Goal: Information Seeking & Learning: Learn about a topic

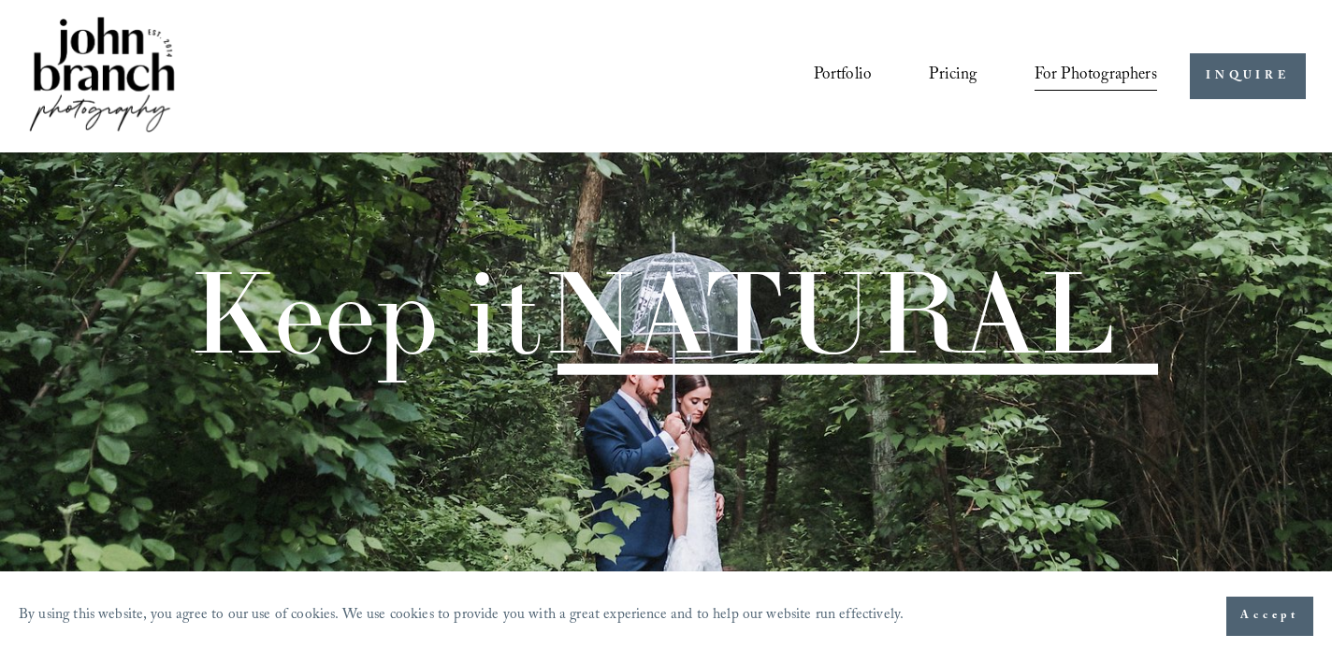
click at [1252, 611] on span "Accept" at bounding box center [1270, 616] width 59 height 19
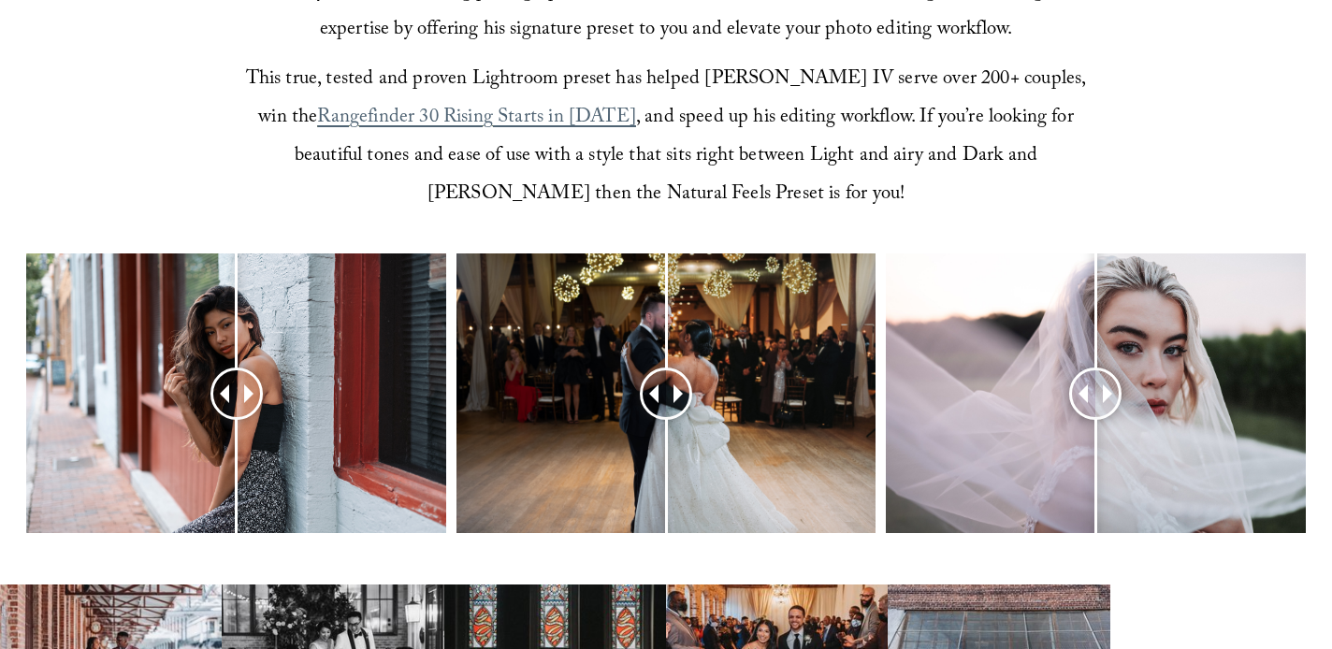
scroll to position [673, 0]
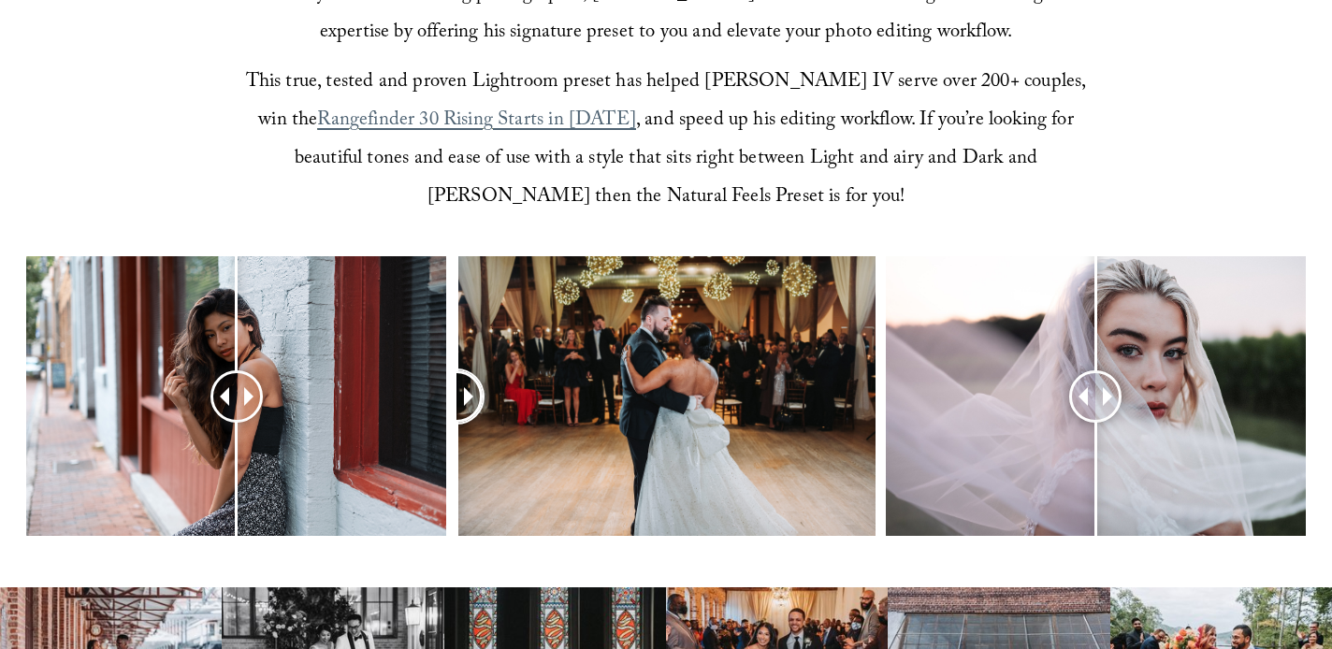
drag, startPoint x: 661, startPoint y: 401, endPoint x: 457, endPoint y: 453, distance: 210.4
click at [457, 419] on div at bounding box center [456, 395] width 47 height 47
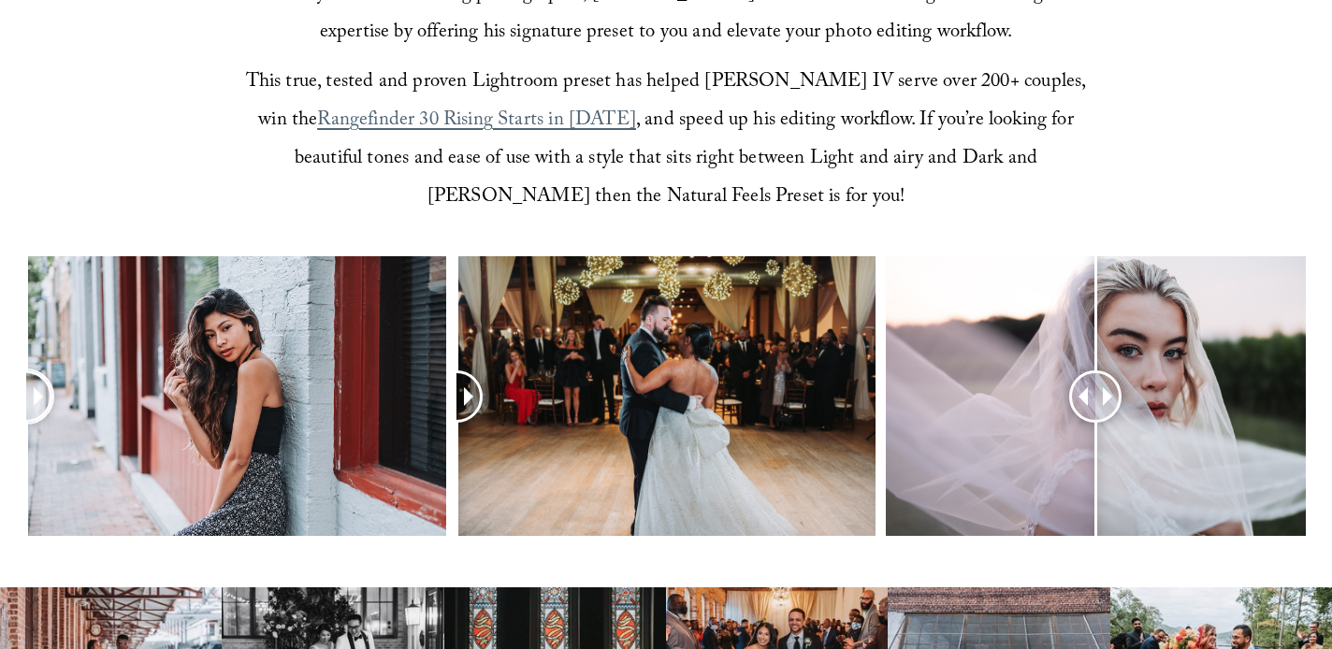
drag, startPoint x: 224, startPoint y: 393, endPoint x: -7, endPoint y: 439, distance: 234.7
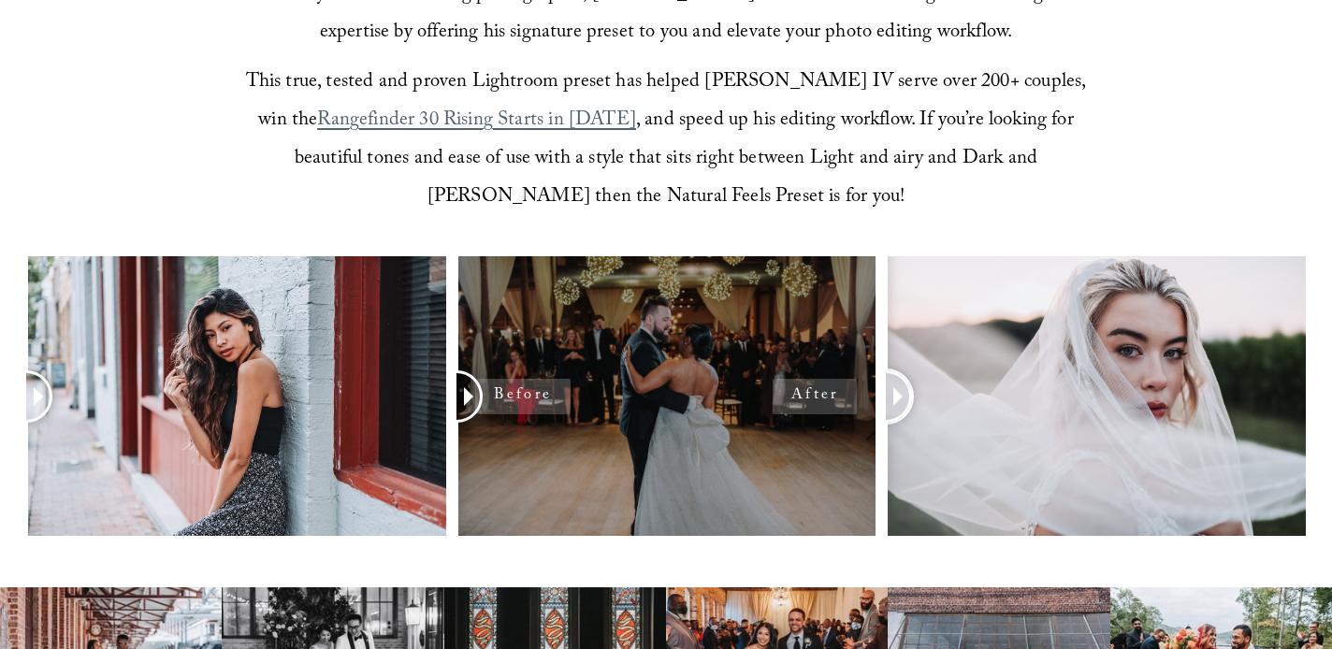
drag, startPoint x: 1109, startPoint y: 403, endPoint x: 795, endPoint y: 508, distance: 330.5
click at [795, 508] on div at bounding box center [666, 421] width 1332 height 330
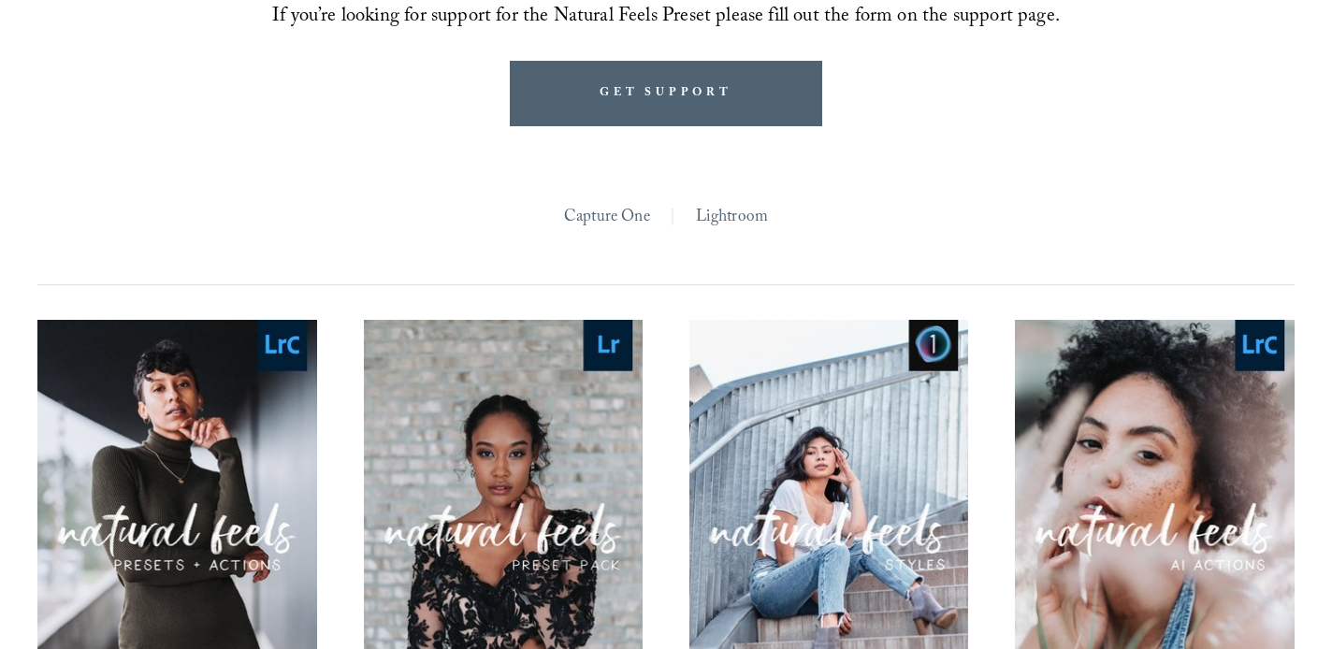
scroll to position [1609, 0]
click at [618, 217] on link "Capture One" at bounding box center [607, 220] width 86 height 32
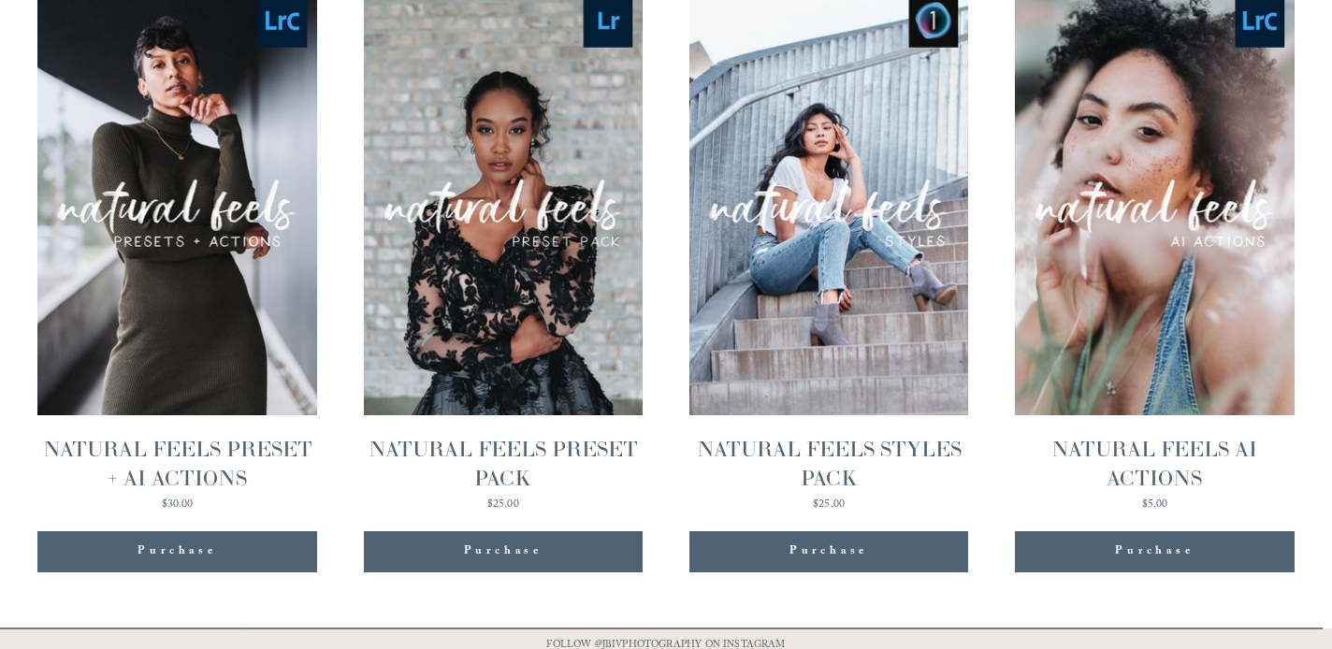
scroll to position [1931, 0]
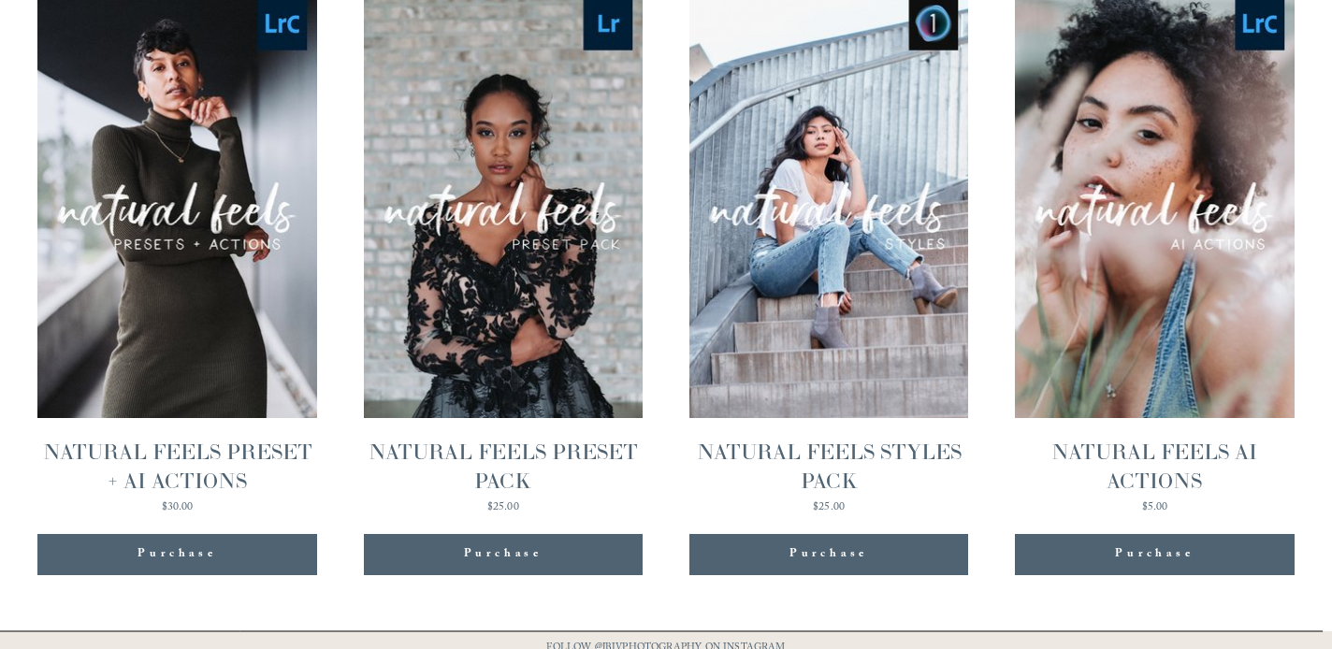
click at [208, 158] on span "Quick View" at bounding box center [177, 164] width 117 height 51
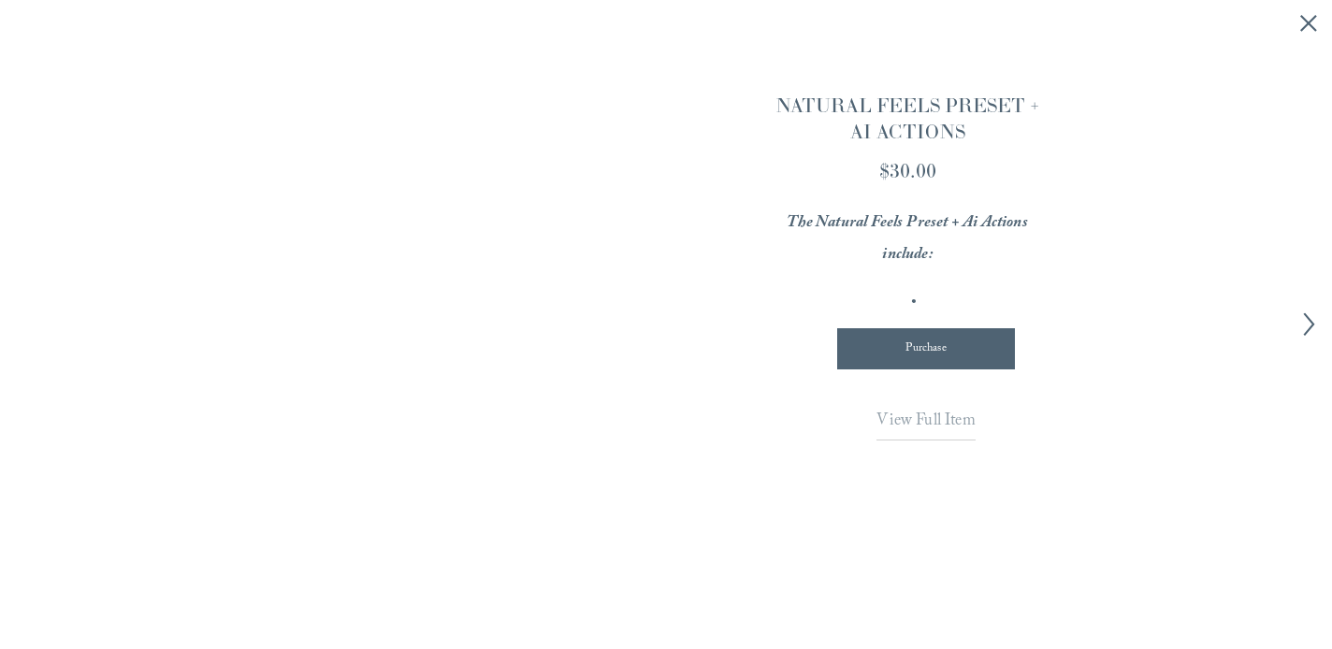
click at [956, 417] on span "View Full Item" at bounding box center [926, 422] width 98 height 27
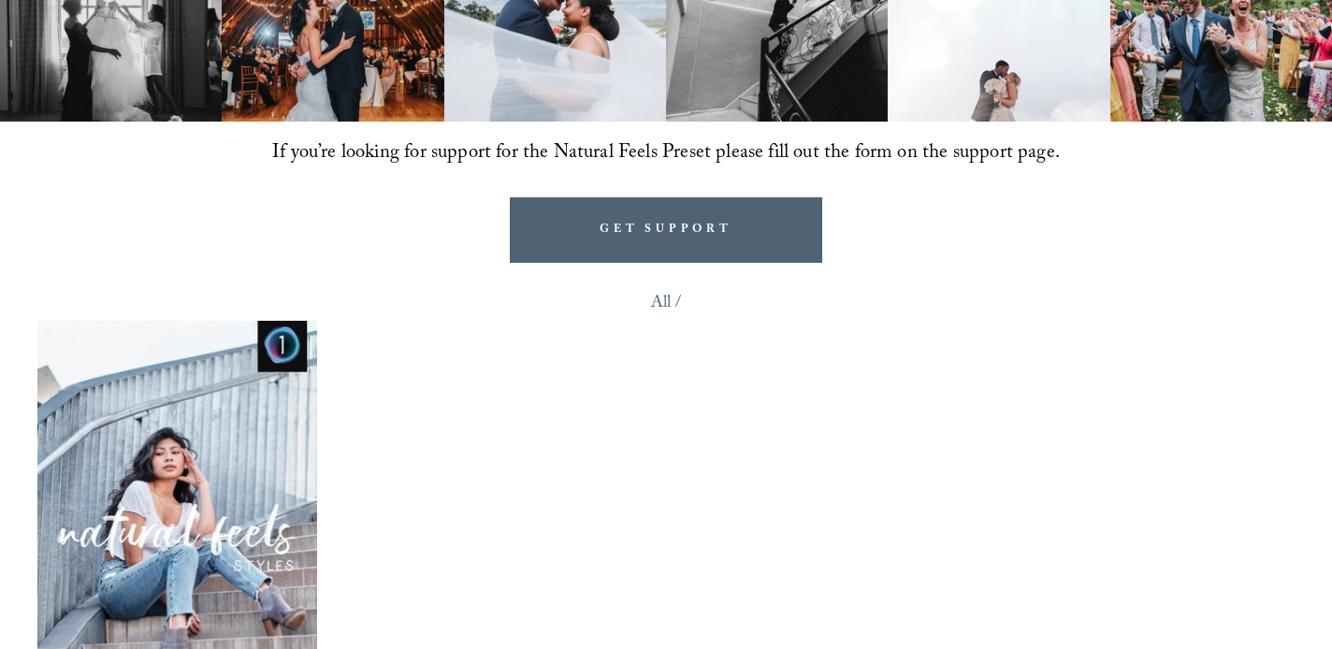
scroll to position [1465, 0]
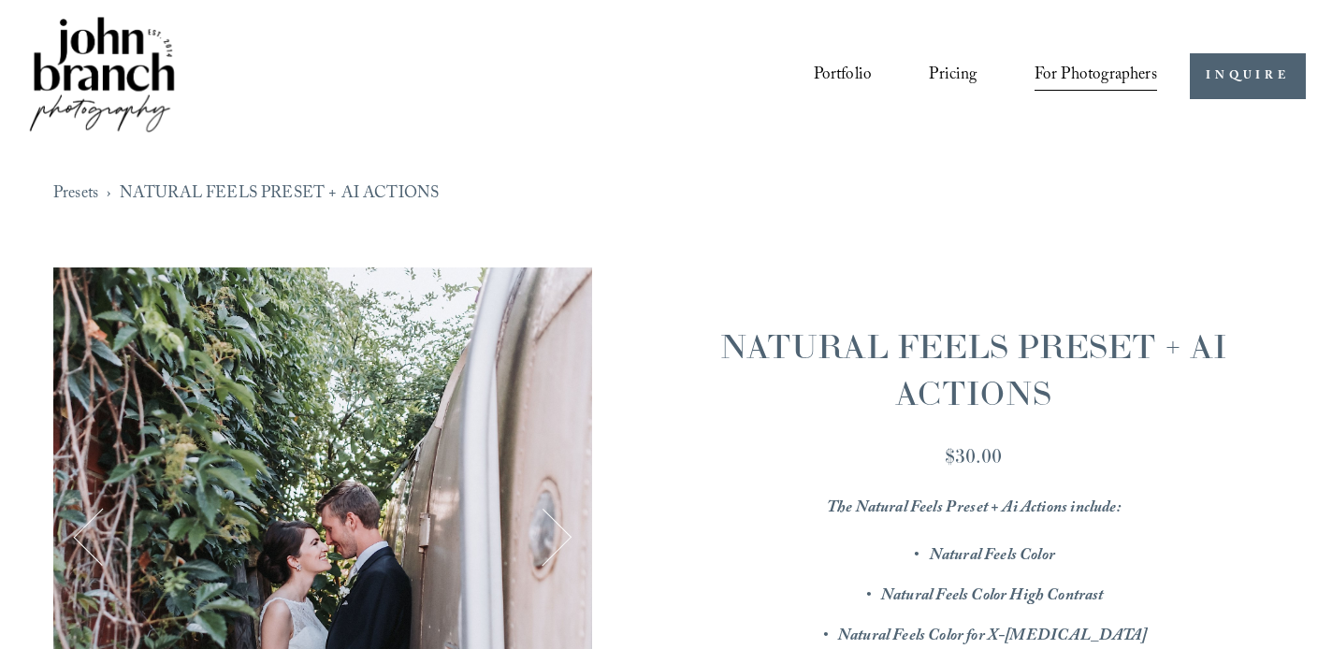
scroll to position [197, 0]
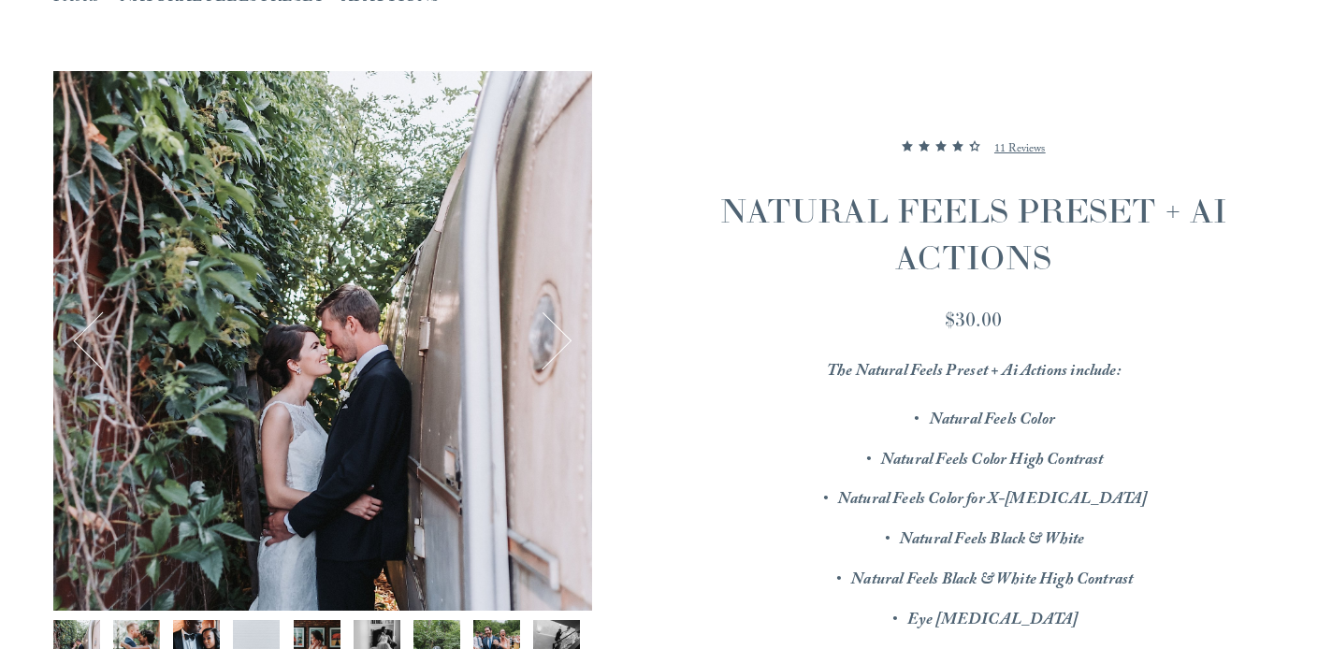
click at [969, 416] on em "Natural Feels Color" at bounding box center [992, 421] width 125 height 27
click at [972, 464] on em "Natural Feels Color High Contrast" at bounding box center [992, 461] width 223 height 27
click at [986, 502] on em "Natural Feels Color for X-[MEDICAL_DATA]" at bounding box center [992, 501] width 309 height 27
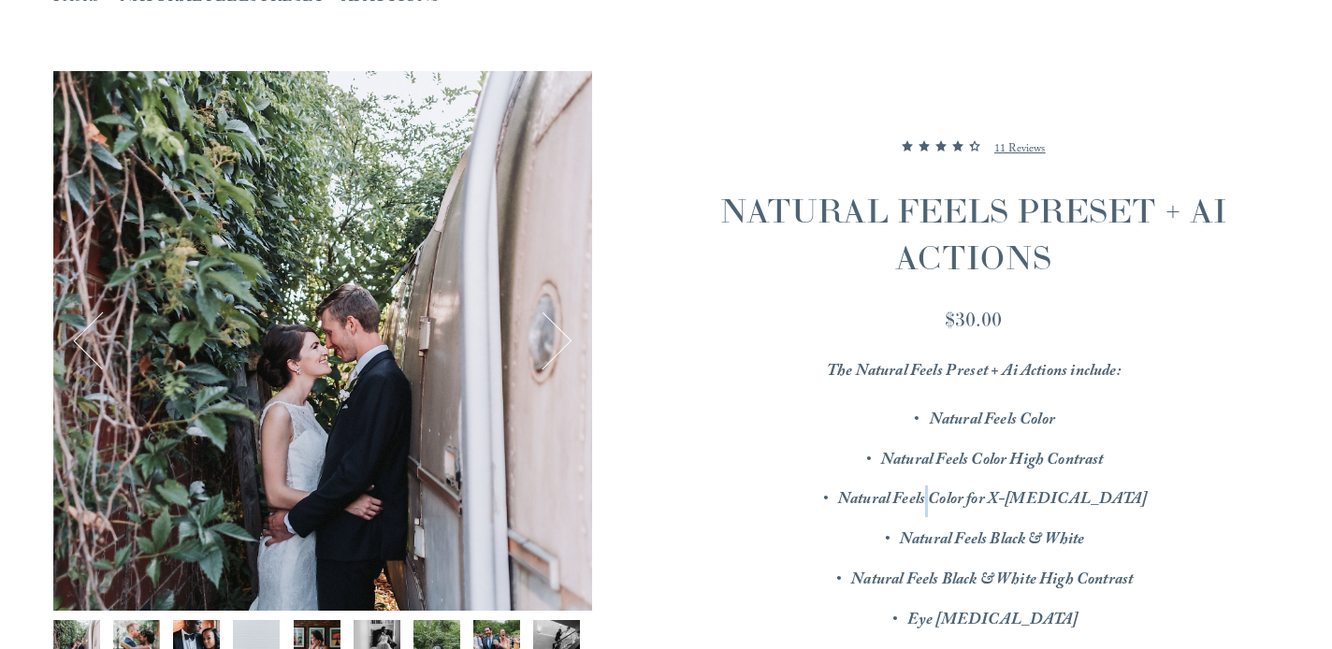
click at [986, 502] on em "Natural Feels Color for X-T3" at bounding box center [992, 501] width 309 height 27
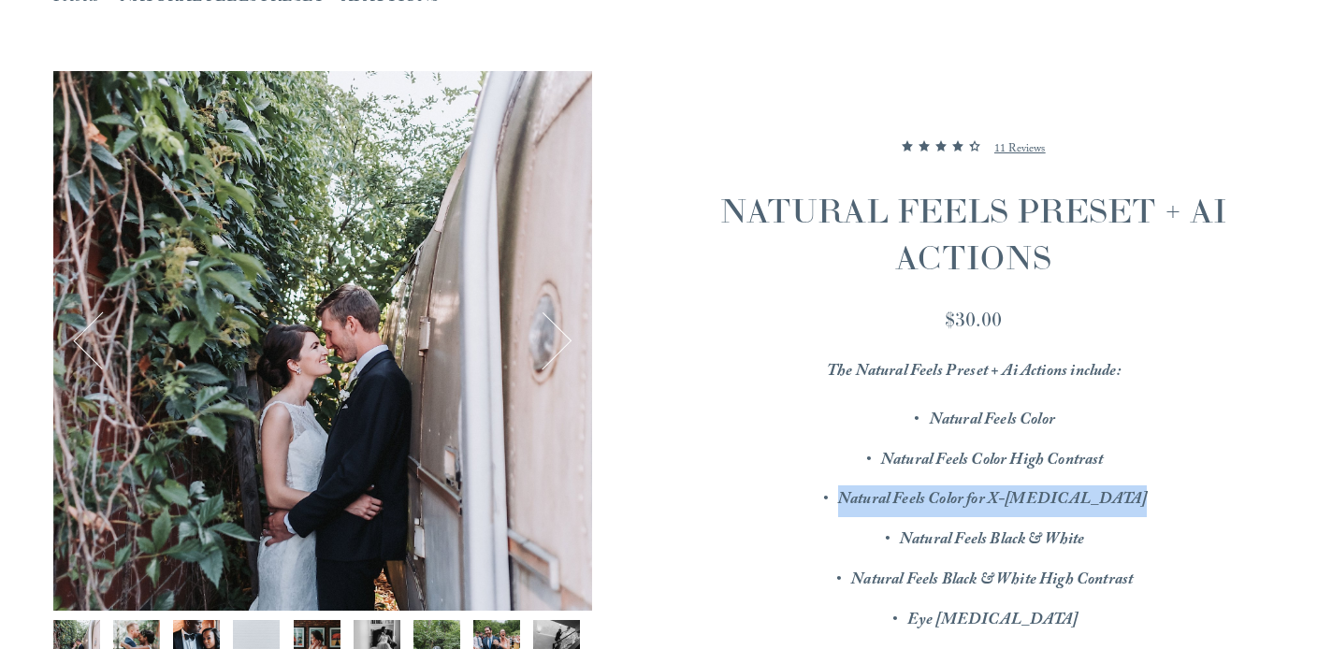
click at [986, 502] on em "Natural Feels Color for X-T3" at bounding box center [992, 501] width 309 height 27
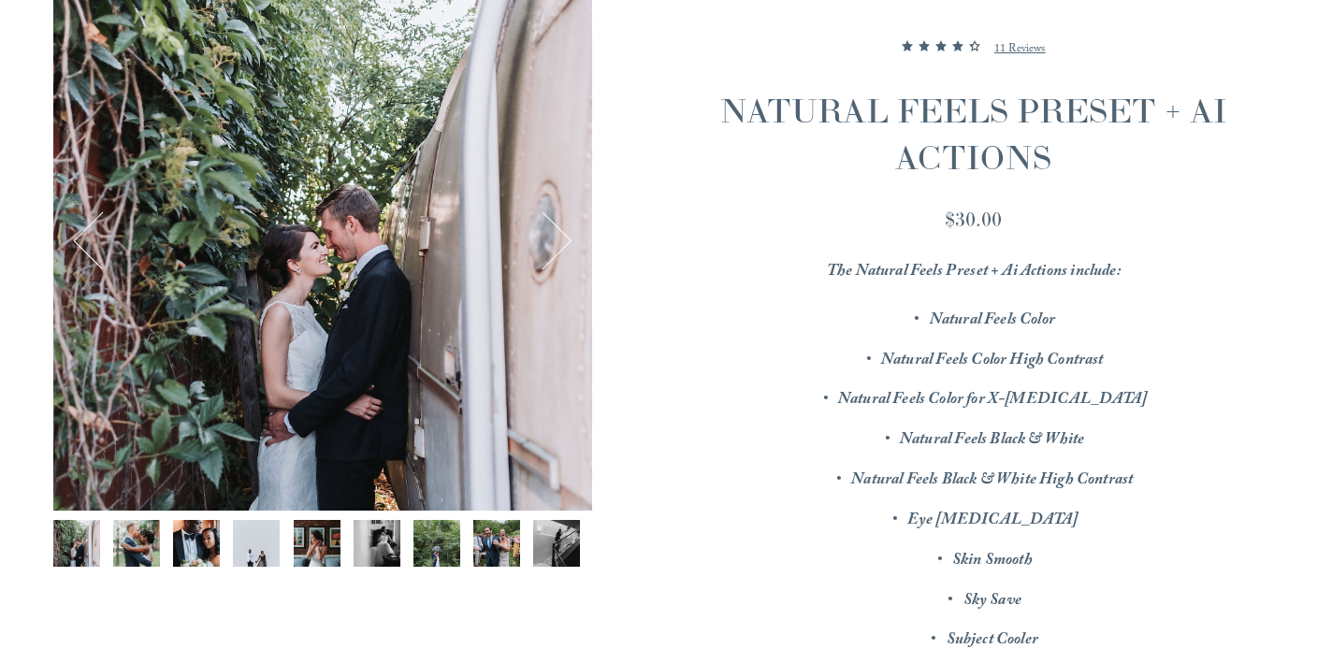
scroll to position [298, 0]
click at [995, 520] on em "Eye Whitening" at bounding box center [993, 520] width 170 height 27
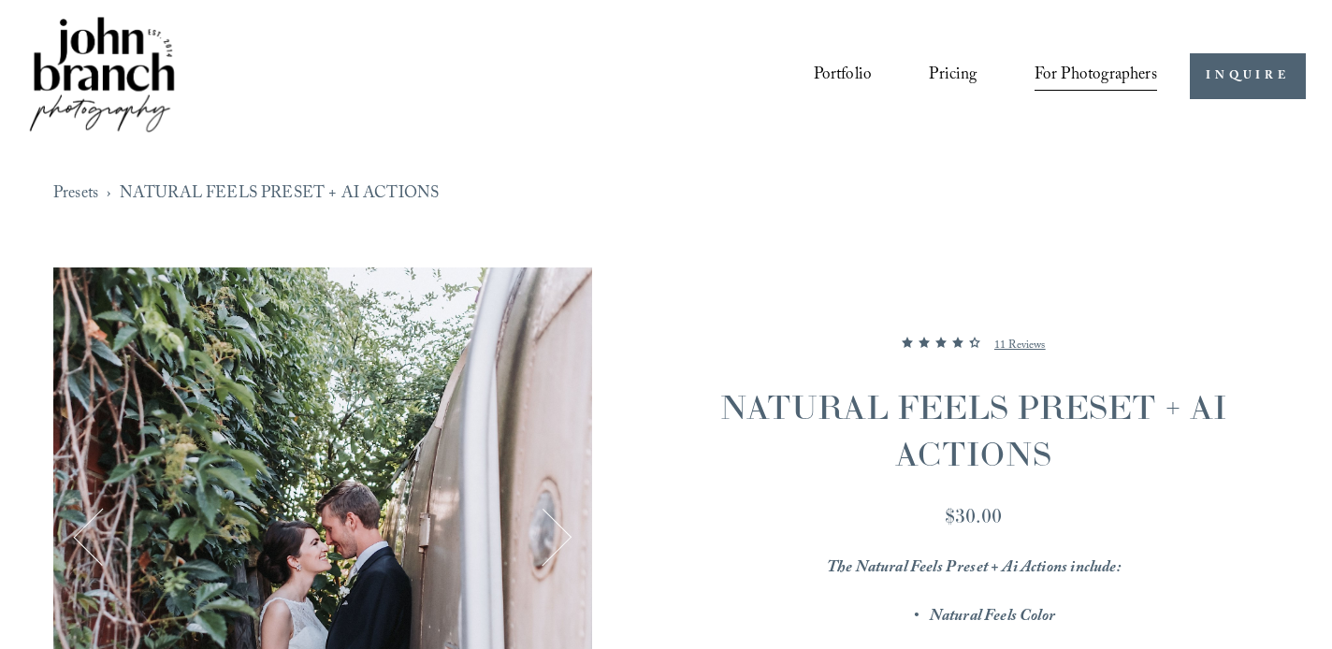
scroll to position [0, 0]
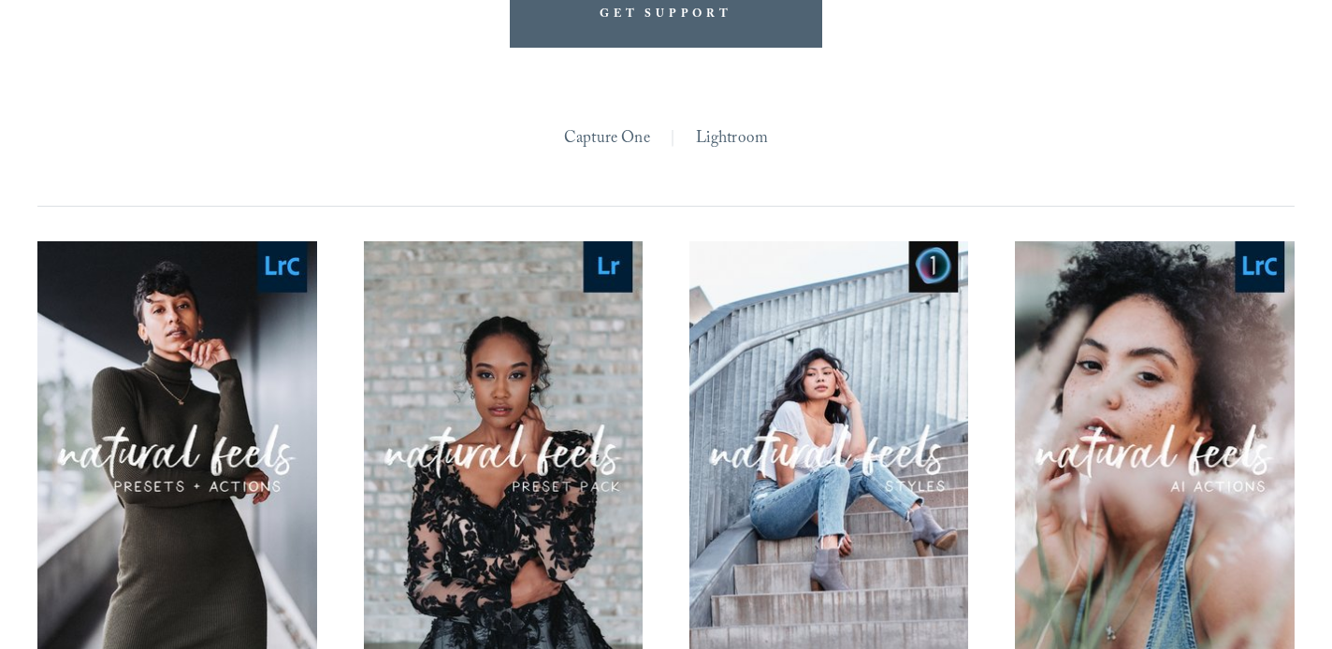
scroll to position [1715, 0]
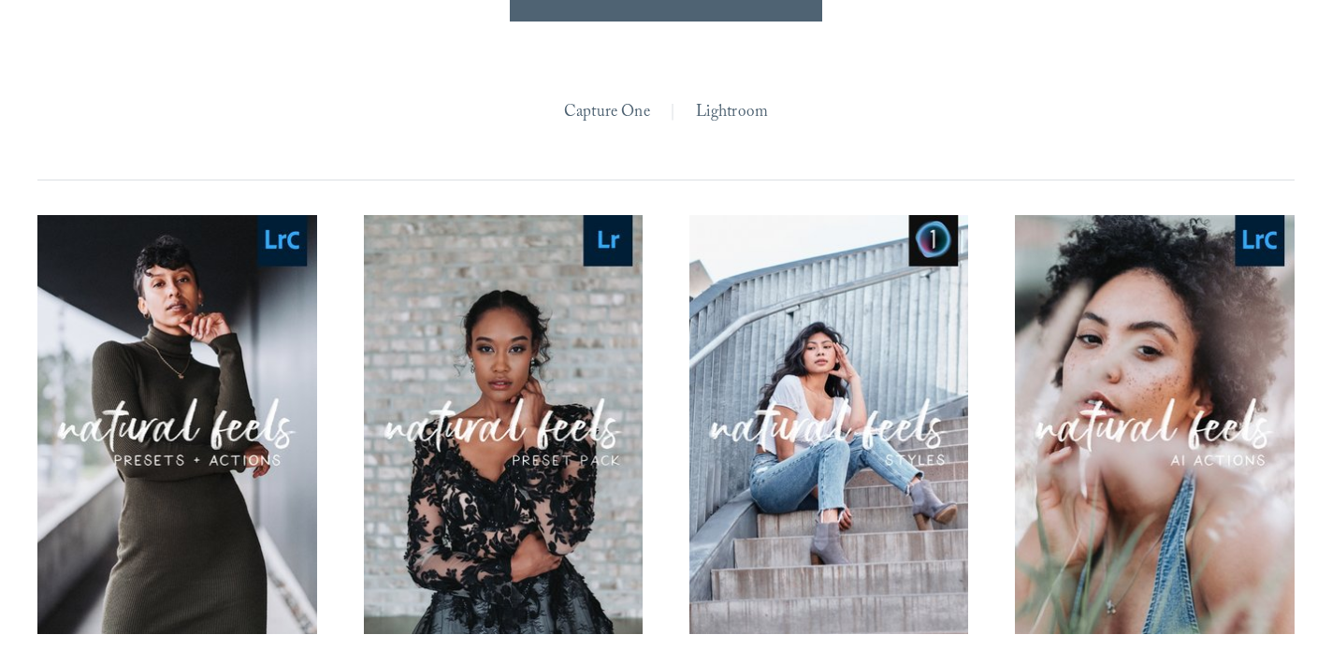
click at [507, 367] on span "Quick View" at bounding box center [502, 381] width 117 height 51
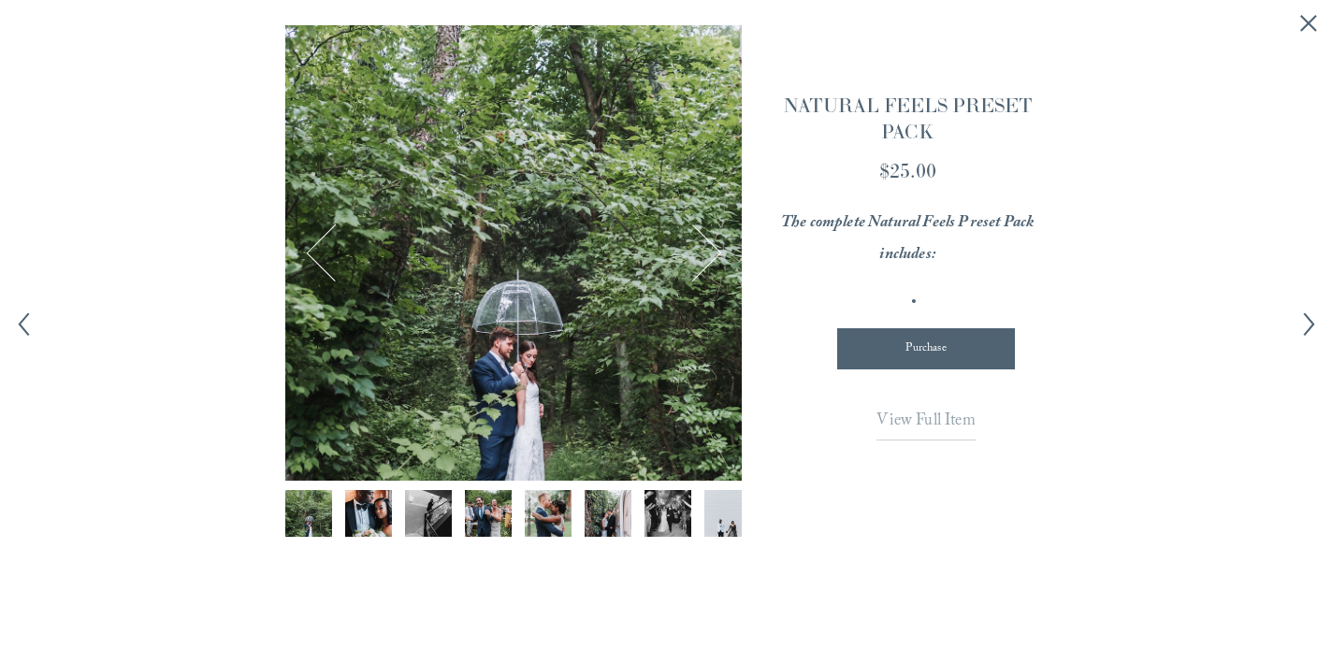
click at [921, 425] on span "View Full Item" at bounding box center [926, 422] width 98 height 27
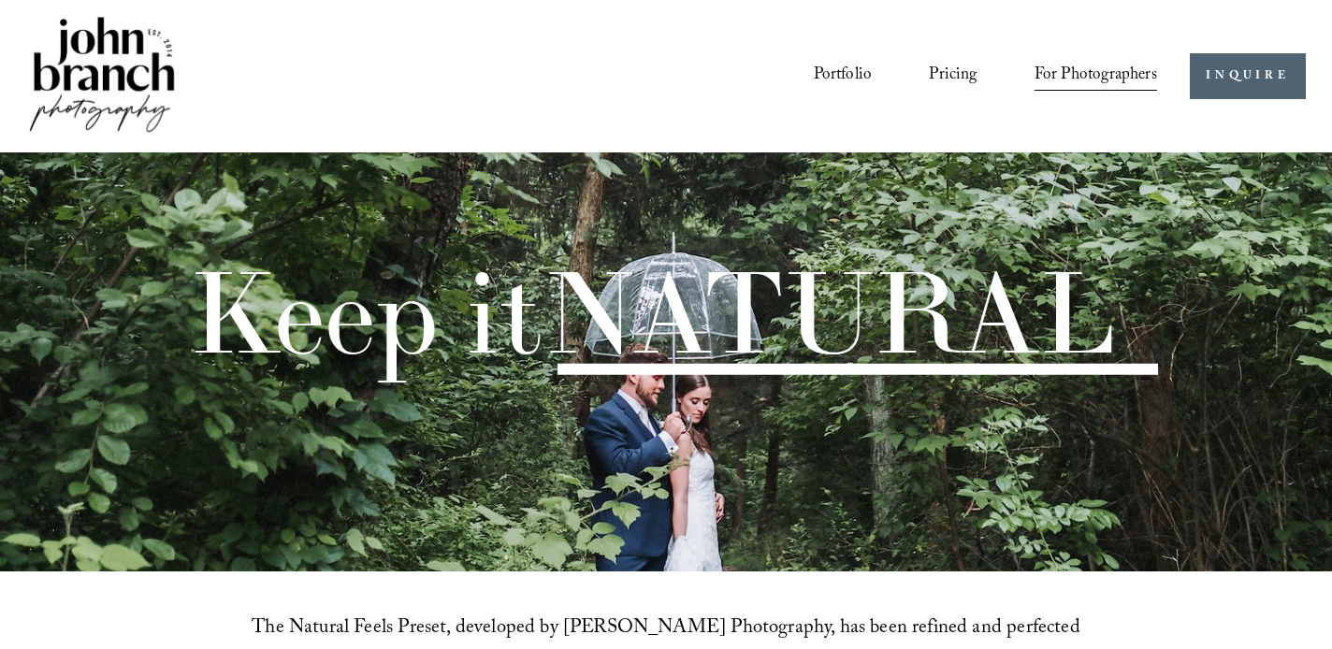
click at [957, 79] on link "Pricing" at bounding box center [953, 77] width 48 height 36
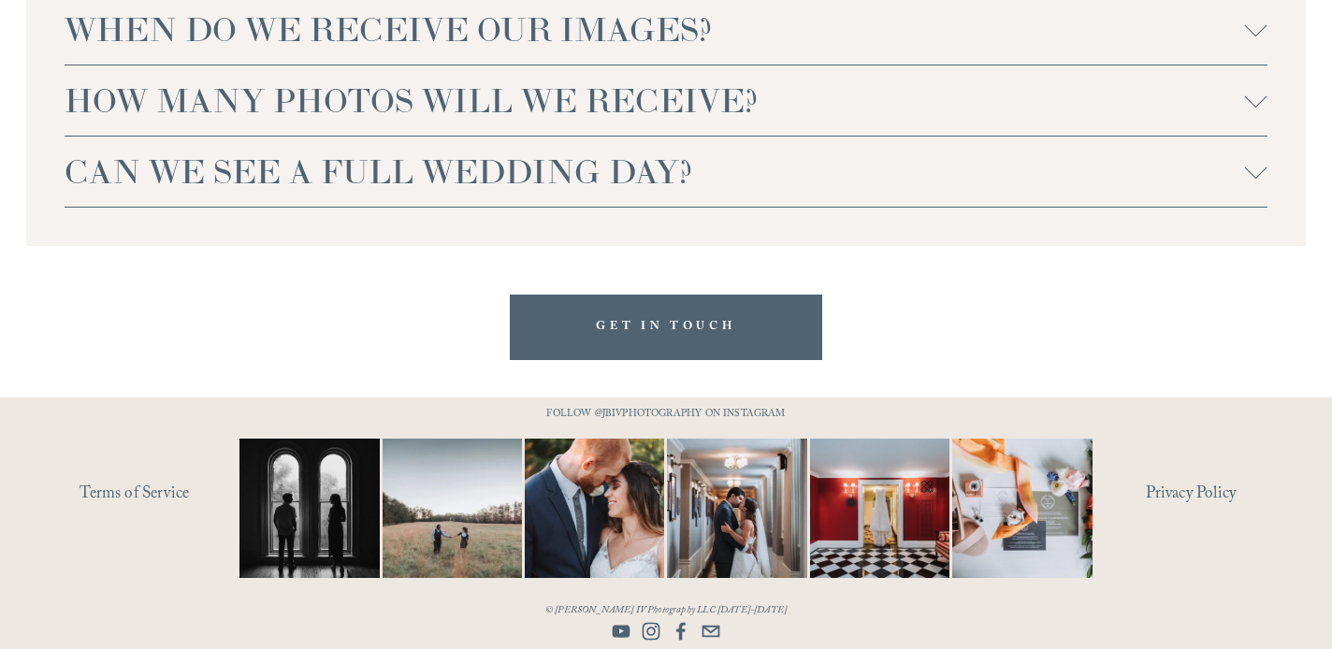
scroll to position [4756, 0]
click at [442, 190] on span "CAN WE SEE A FULL WEDDING DAY?" at bounding box center [655, 172] width 1180 height 42
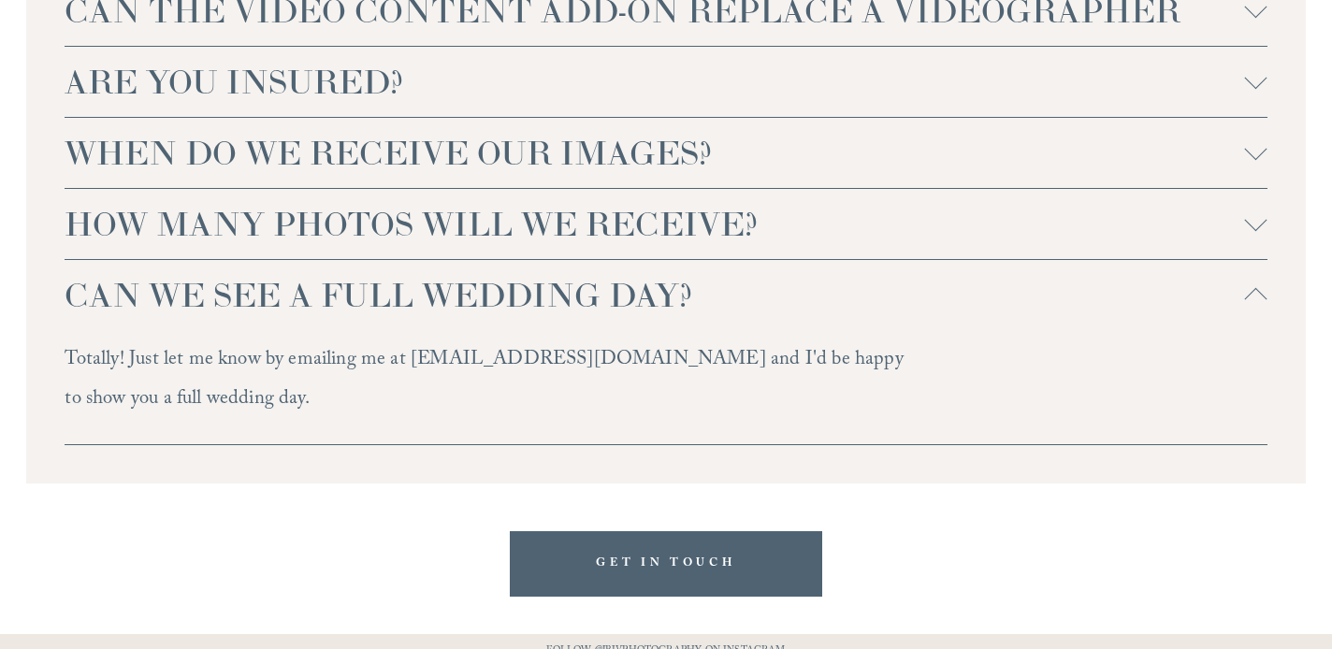
scroll to position [4597, 0]
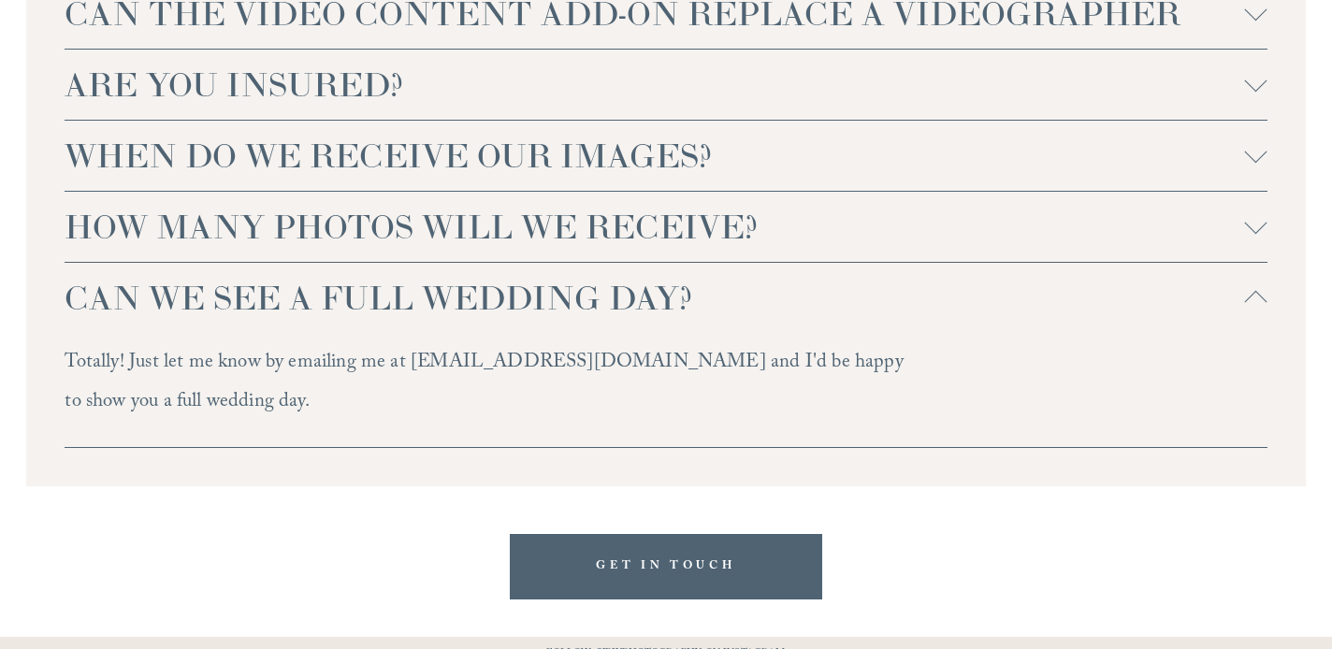
click at [454, 248] on span "HOW MANY PHOTOS WILL WE RECEIVE?" at bounding box center [655, 227] width 1180 height 42
